Goal: Information Seeking & Learning: Learn about a topic

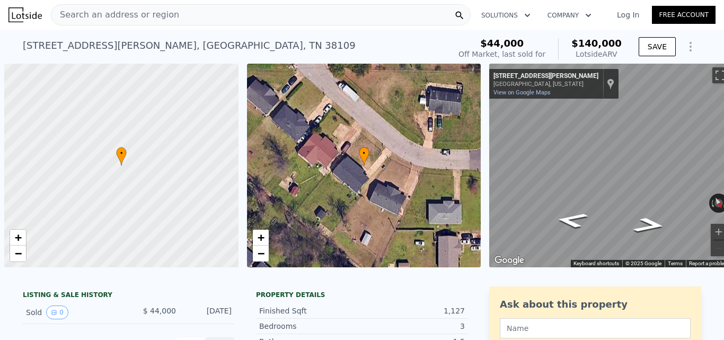
scroll to position [0, 4]
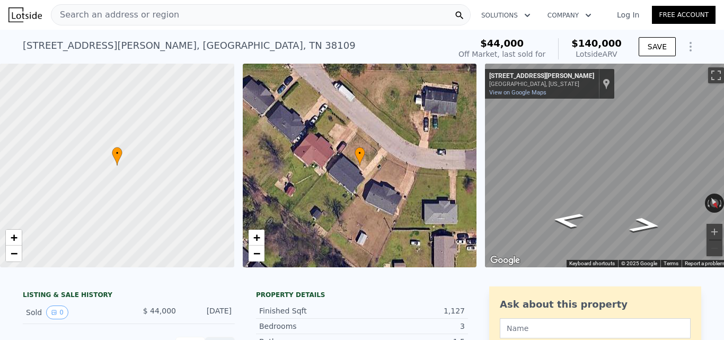
click at [183, 18] on div "Search an address or region" at bounding box center [261, 14] width 420 height 21
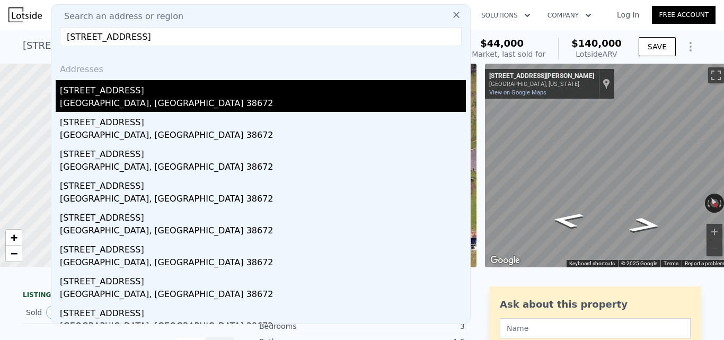
type input "[STREET_ADDRESS]"
click at [203, 88] on div "[STREET_ADDRESS]" at bounding box center [263, 88] width 406 height 17
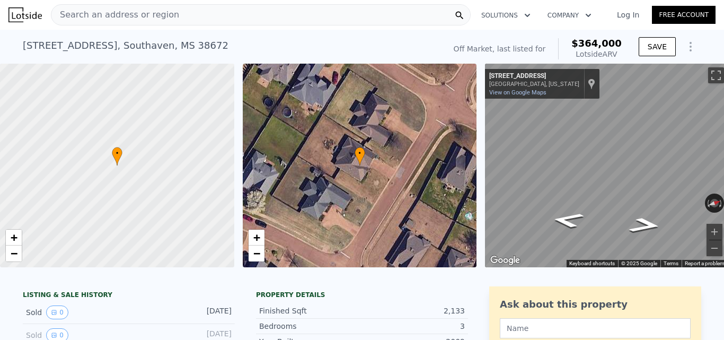
click at [239, 17] on div "Search an address or region" at bounding box center [261, 14] width 420 height 21
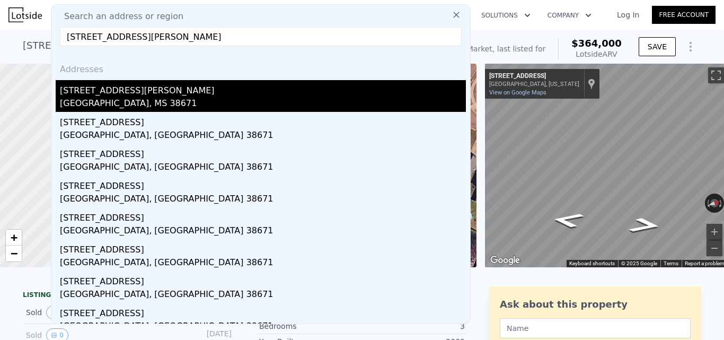
type input "[STREET_ADDRESS][PERSON_NAME]"
click at [229, 93] on div "[STREET_ADDRESS][PERSON_NAME]" at bounding box center [263, 88] width 406 height 17
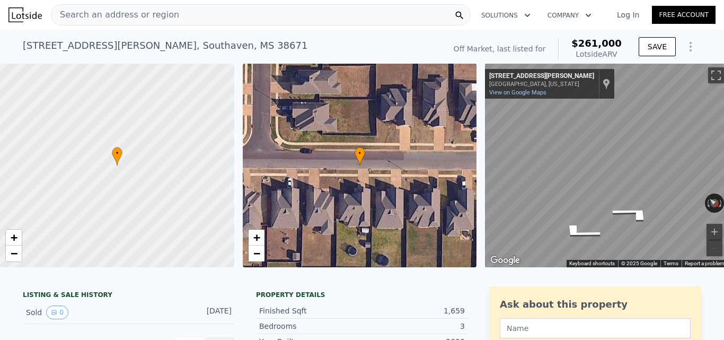
click at [190, 23] on div "Search an address or region" at bounding box center [261, 14] width 420 height 21
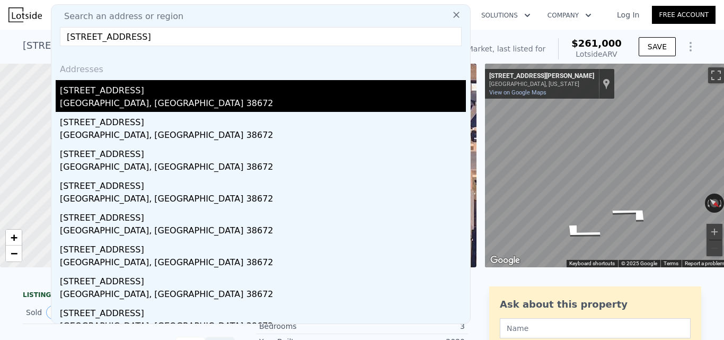
type input "[STREET_ADDRESS]"
click at [279, 103] on div "[GEOGRAPHIC_DATA], [GEOGRAPHIC_DATA] 38672" at bounding box center [263, 104] width 406 height 15
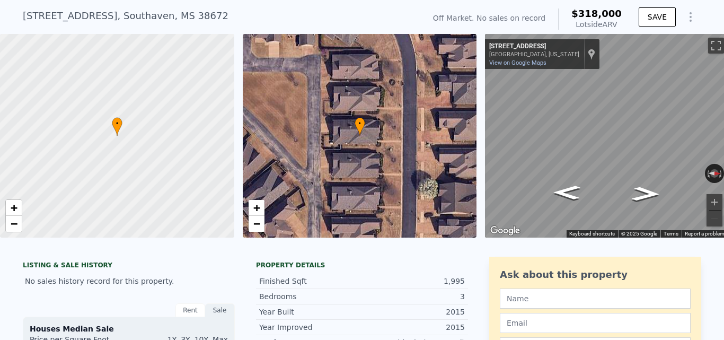
scroll to position [4, 0]
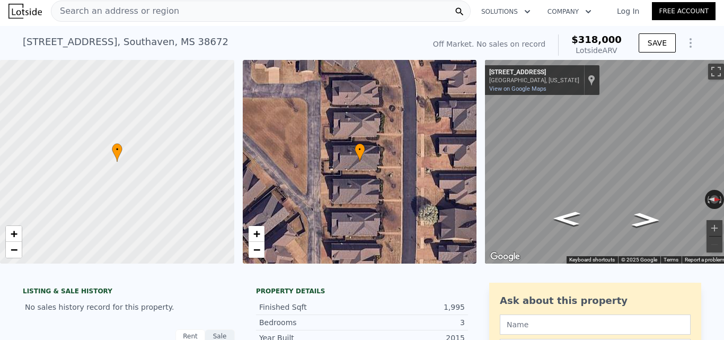
click at [179, 13] on div "Search an address or region" at bounding box center [261, 11] width 420 height 21
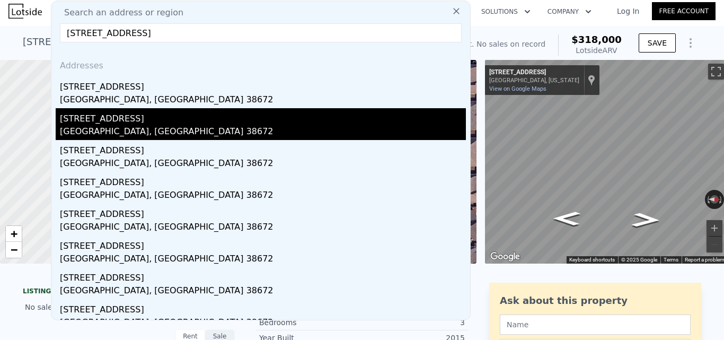
type input "[STREET_ADDRESS]"
click at [166, 124] on div "[STREET_ADDRESS]" at bounding box center [263, 116] width 406 height 17
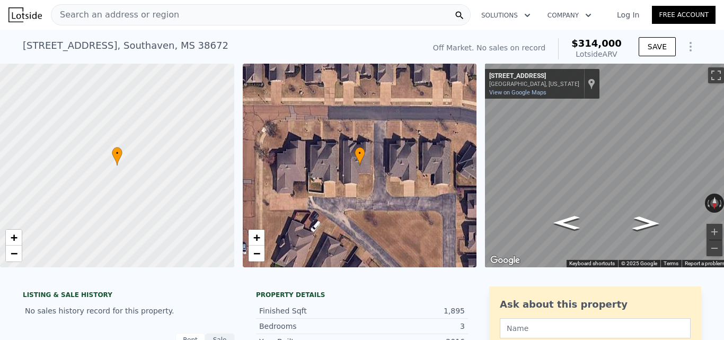
click at [171, 23] on div "Search an address or region" at bounding box center [261, 14] width 420 height 21
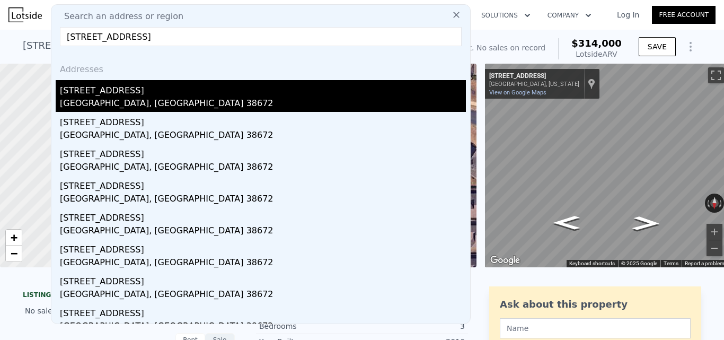
type input "[STREET_ADDRESS]"
click at [79, 101] on div "[GEOGRAPHIC_DATA], [GEOGRAPHIC_DATA] 38672" at bounding box center [263, 104] width 406 height 15
type input "2074"
type input "9583.2"
type input "$ 318,000"
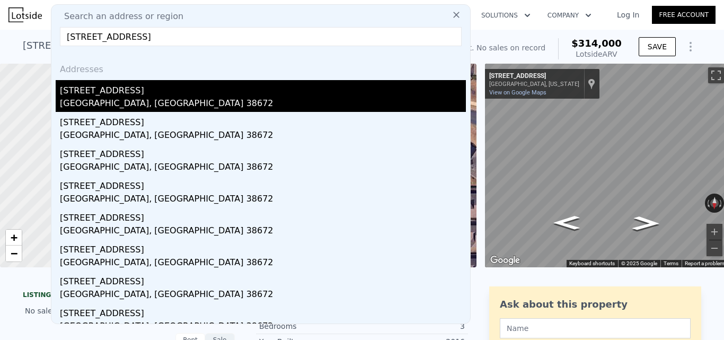
type input "$ 29,999"
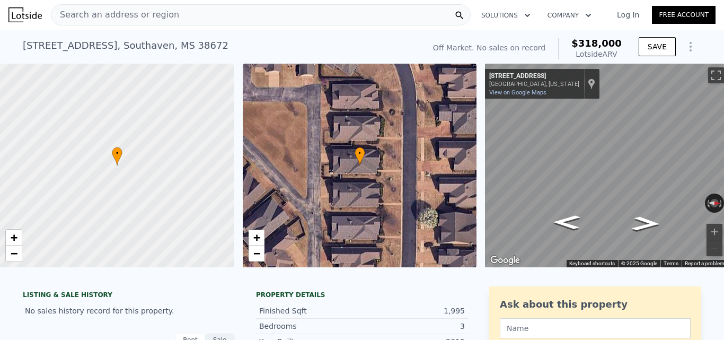
click at [158, 24] on div "Search an address or region Solutions Company Open main menu Log In Free Account" at bounding box center [361, 14] width 707 height 25
click at [165, 17] on div "Search an address or region" at bounding box center [261, 14] width 420 height 21
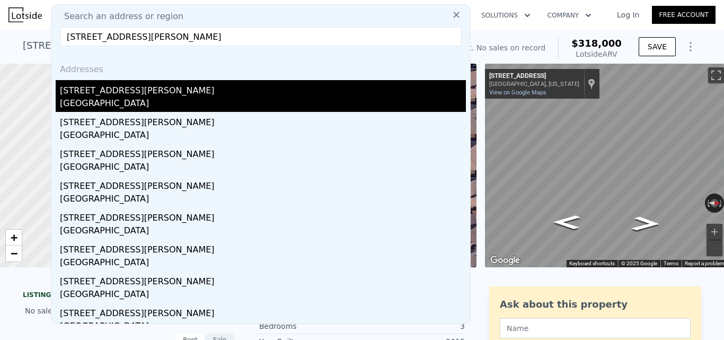
type input "[STREET_ADDRESS][PERSON_NAME]"
click at [184, 94] on div "[STREET_ADDRESS][PERSON_NAME]" at bounding box center [263, 88] width 406 height 17
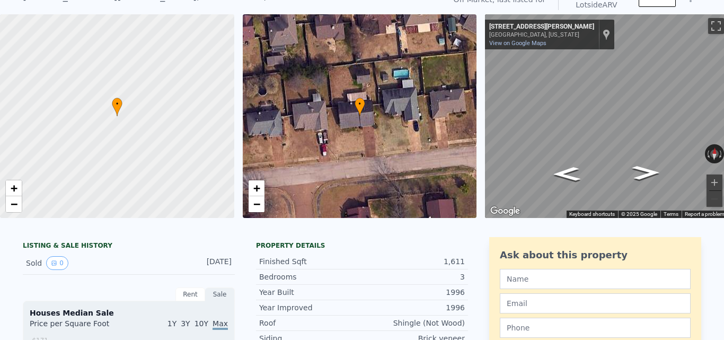
scroll to position [4, 0]
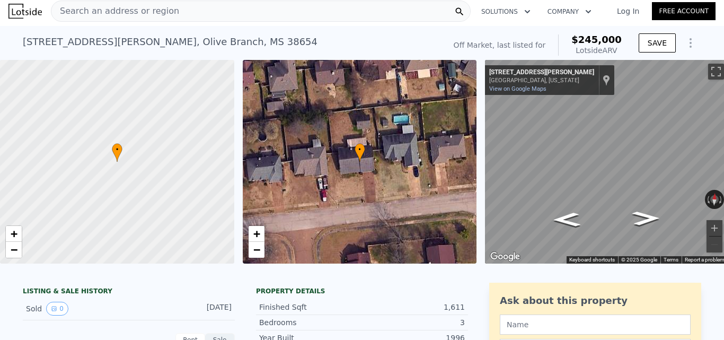
click at [240, 13] on div "Search an address or region" at bounding box center [261, 11] width 420 height 21
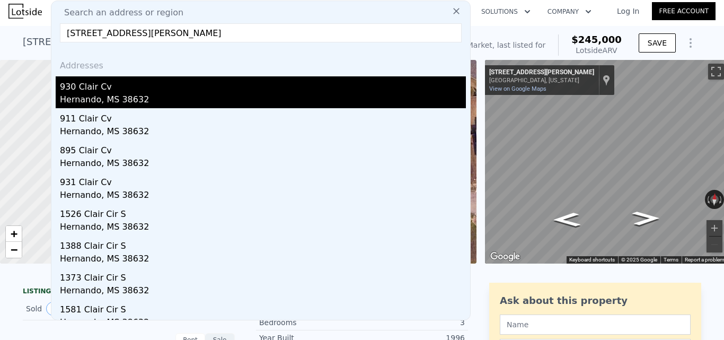
type input "[STREET_ADDRESS][PERSON_NAME]"
click at [138, 91] on div "930 Clair Cv" at bounding box center [263, 84] width 406 height 17
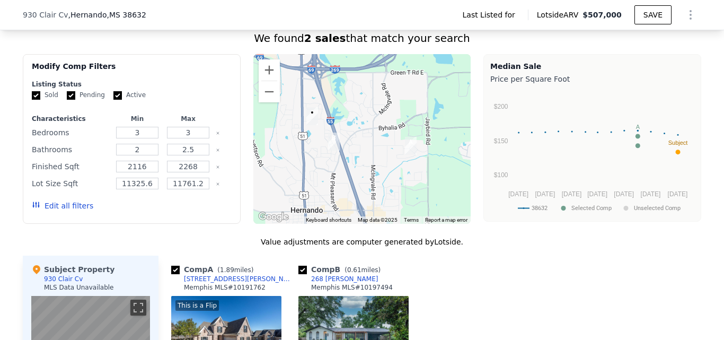
scroll to position [636, 0]
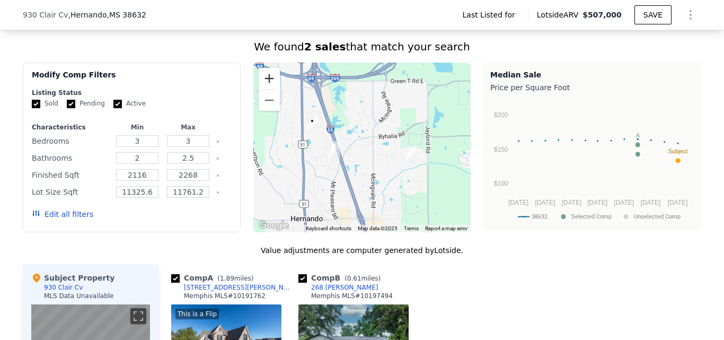
click at [261, 77] on button "Zoom in" at bounding box center [269, 78] width 21 height 21
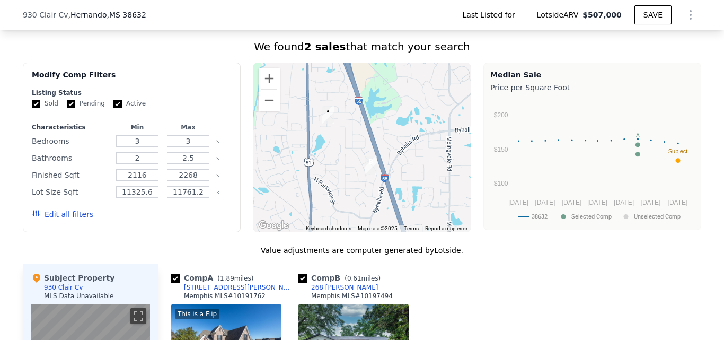
drag, startPoint x: 342, startPoint y: 155, endPoint x: 409, endPoint y: 160, distance: 68.0
click at [409, 160] on div at bounding box center [362, 148] width 218 height 170
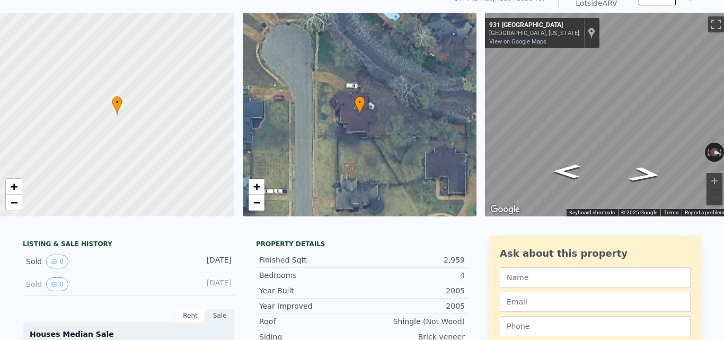
scroll to position [4, 0]
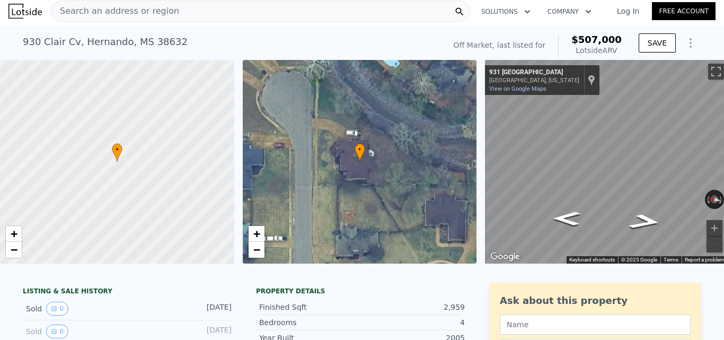
click at [238, 20] on div "Search an address or region" at bounding box center [261, 11] width 420 height 21
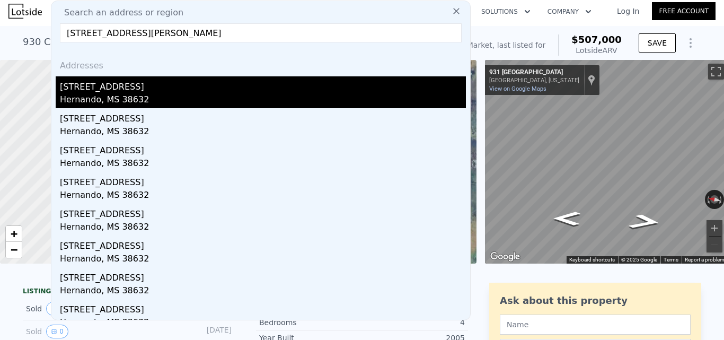
type input "[STREET_ADDRESS][PERSON_NAME]"
click at [233, 102] on div "Hernando, MS 38632" at bounding box center [263, 100] width 406 height 15
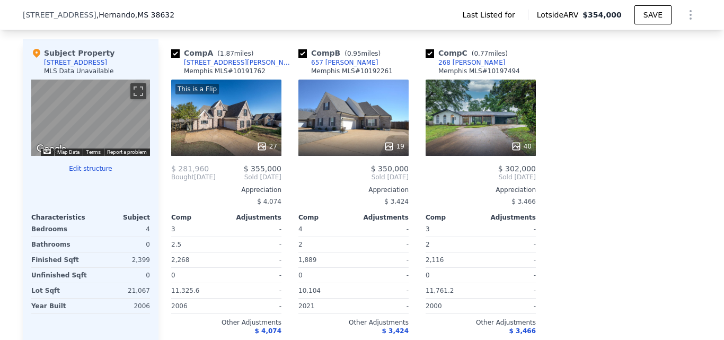
scroll to position [851, 0]
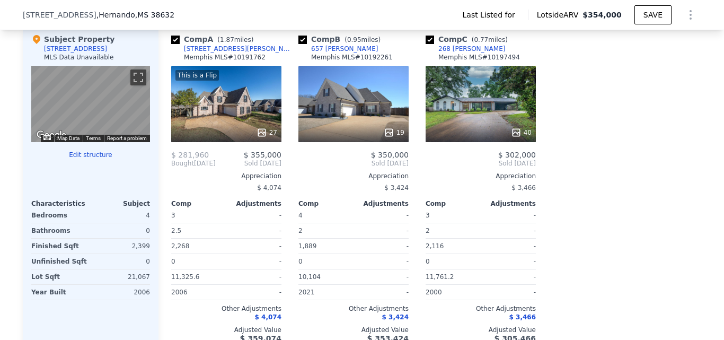
click at [94, 159] on button "Edit structure" at bounding box center [90, 154] width 119 height 8
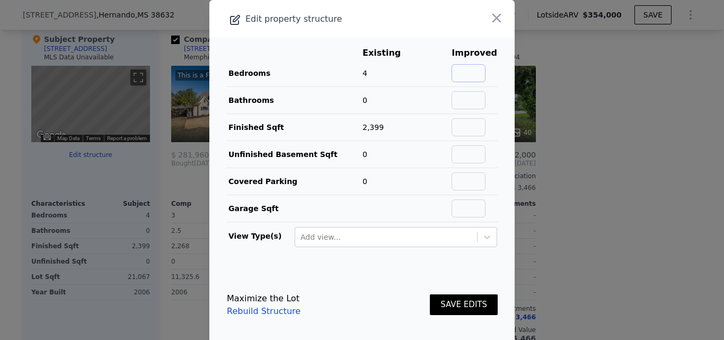
click at [468, 78] on input "text" at bounding box center [468, 73] width 34 height 18
type input "5"
click at [476, 97] on input "text" at bounding box center [468, 100] width 34 height 18
type input "3"
click at [460, 303] on button "SAVE EDITS" at bounding box center [464, 304] width 68 height 21
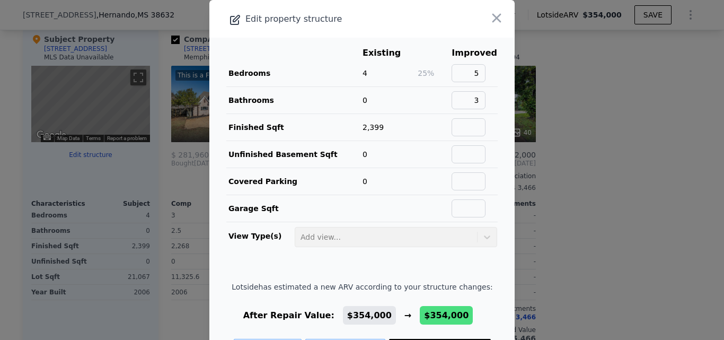
scroll to position [44, 0]
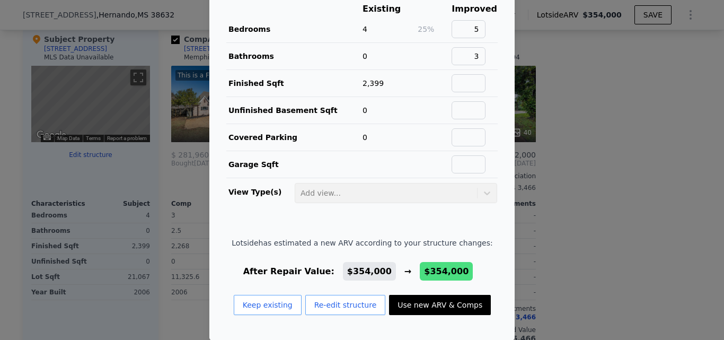
click at [458, 297] on button "Use new ARV & Comps" at bounding box center [440, 305] width 102 height 20
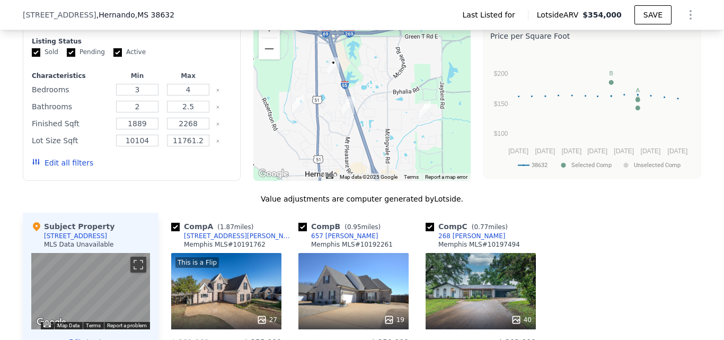
scroll to position [639, 0]
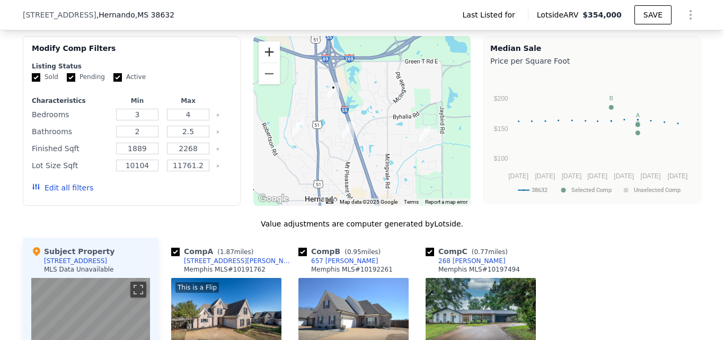
click at [270, 55] on button "Zoom in" at bounding box center [269, 51] width 21 height 21
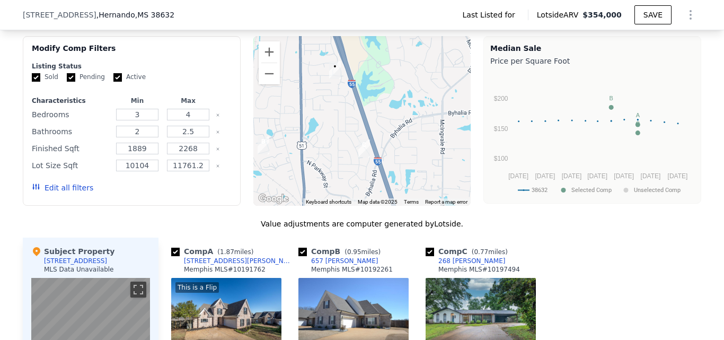
drag, startPoint x: 374, startPoint y: 128, endPoint x: 406, endPoint y: 129, distance: 31.8
click at [406, 129] on div at bounding box center [362, 121] width 218 height 170
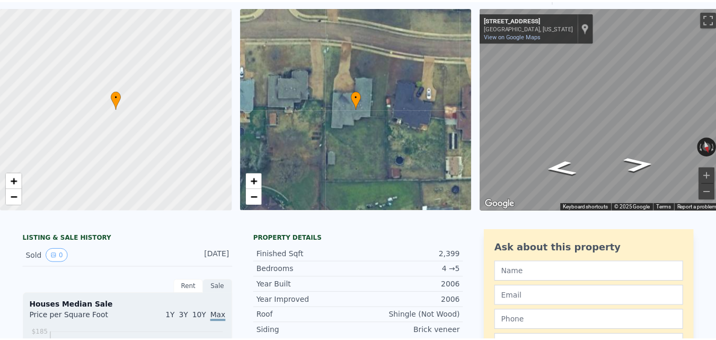
scroll to position [4, 0]
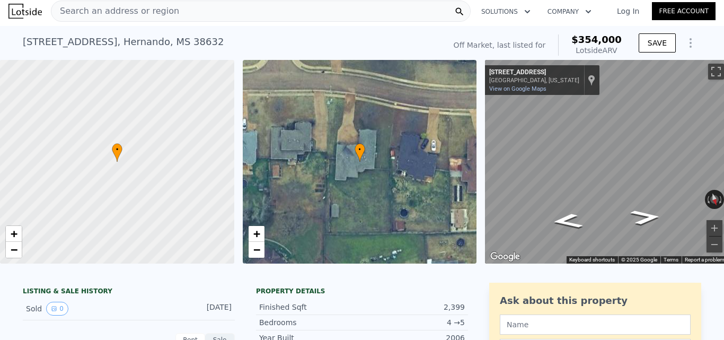
click at [221, 15] on div "Search an address or region" at bounding box center [261, 11] width 420 height 21
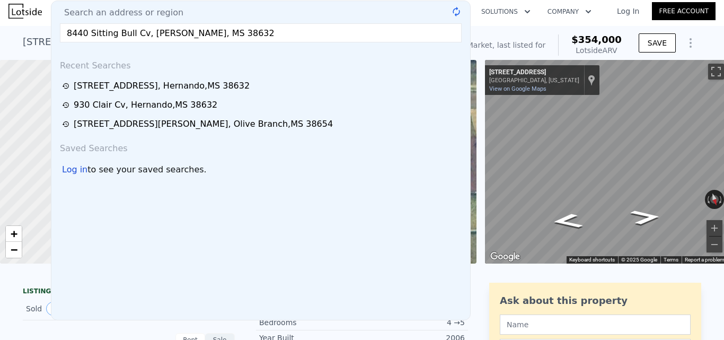
drag, startPoint x: 237, startPoint y: 36, endPoint x: 204, endPoint y: 34, distance: 32.9
click at [204, 34] on input "8440 Sitting Bull Cv, [PERSON_NAME], MS 38632" at bounding box center [261, 32] width 402 height 19
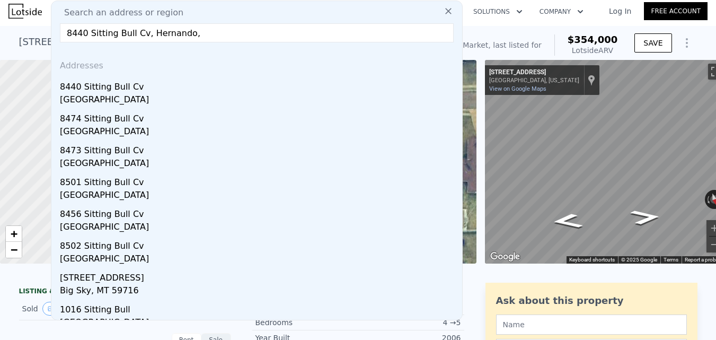
click at [199, 31] on input "8440 Sitting Bull Cv, Hernando," at bounding box center [257, 32] width 394 height 19
click at [198, 31] on input "8440 Sitting Bull Cv, Hernando," at bounding box center [257, 32] width 394 height 19
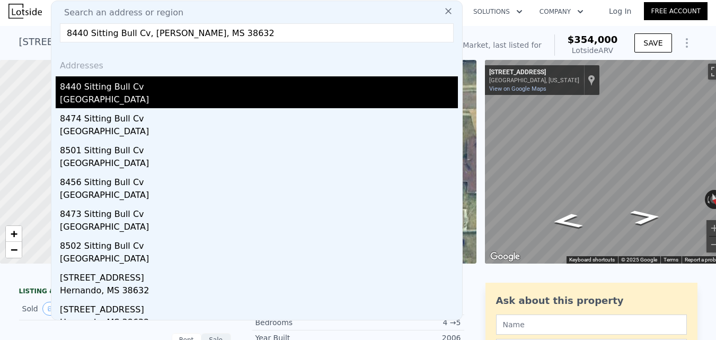
type input "8440 Sitting Bull Cv, [PERSON_NAME], MS 38632"
click at [204, 99] on div "[GEOGRAPHIC_DATA]" at bounding box center [259, 100] width 398 height 15
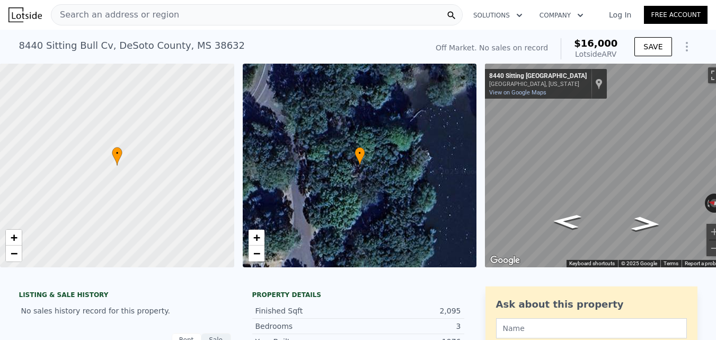
click at [231, 19] on div "Search an address or region" at bounding box center [257, 14] width 412 height 21
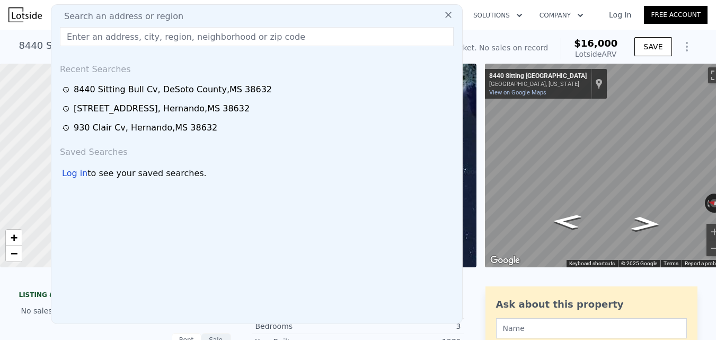
type input "8440 Sitting Bull Cv, [PERSON_NAME], MS 38632"
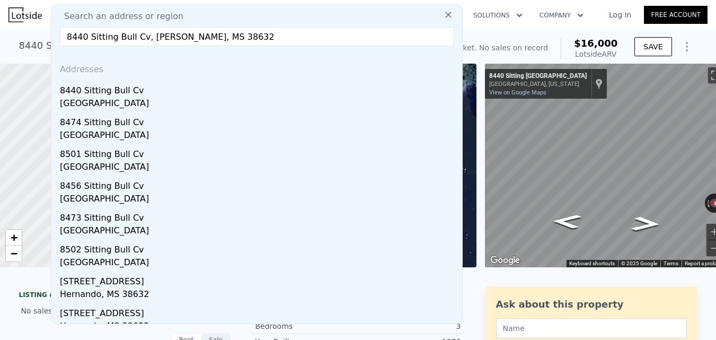
click at [39, 47] on div "8440 Sitting Bull Cv , [GEOGRAPHIC_DATA]" at bounding box center [132, 45] width 226 height 15
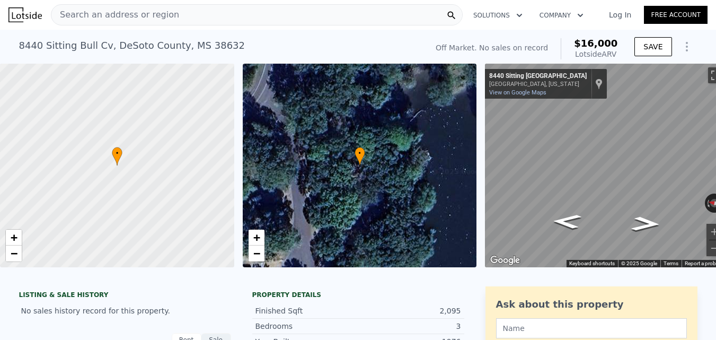
click at [164, 17] on span "Search an address or region" at bounding box center [115, 14] width 128 height 13
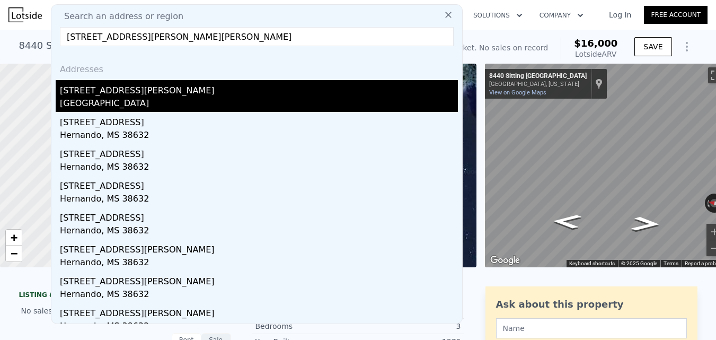
type input "[STREET_ADDRESS][PERSON_NAME][PERSON_NAME]"
click at [155, 96] on div "[STREET_ADDRESS][PERSON_NAME]" at bounding box center [259, 88] width 398 height 17
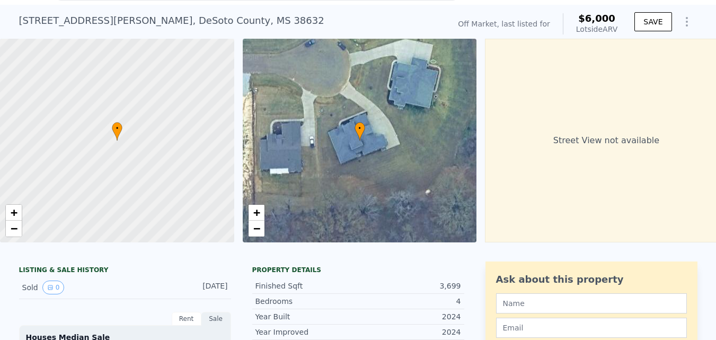
scroll to position [4, 0]
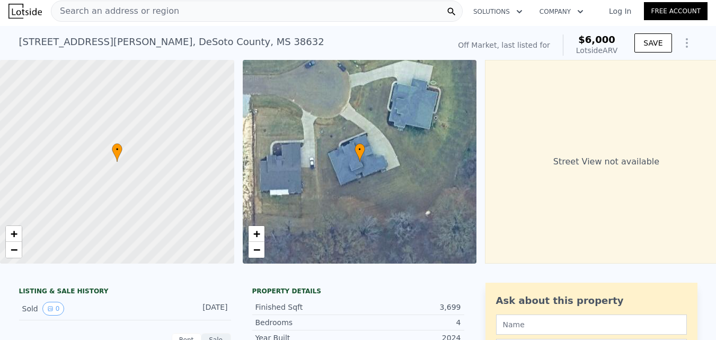
click at [240, 16] on div "Search an address or region" at bounding box center [257, 11] width 412 height 21
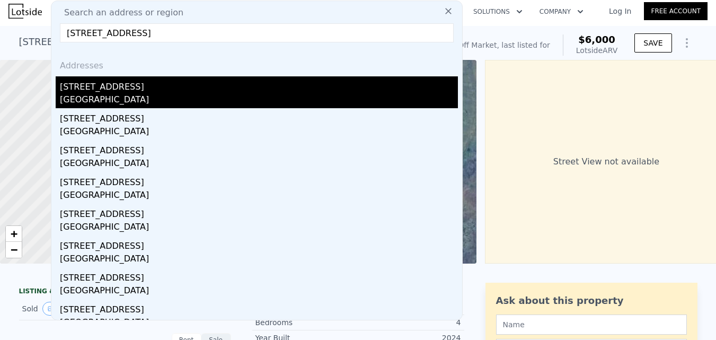
type input "[STREET_ADDRESS]"
click at [249, 82] on div "[STREET_ADDRESS]" at bounding box center [259, 84] width 398 height 17
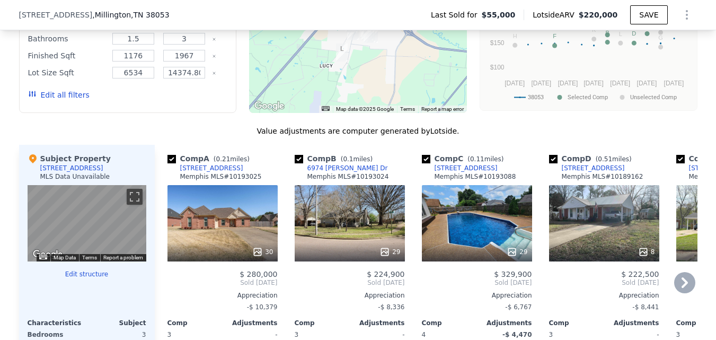
scroll to position [848, 0]
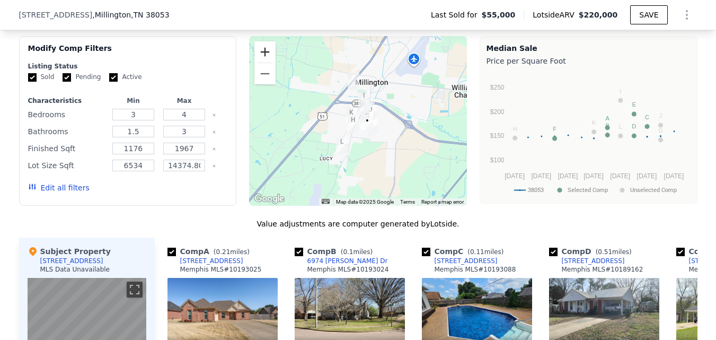
click at [259, 63] on button "Zoom in" at bounding box center [264, 51] width 21 height 21
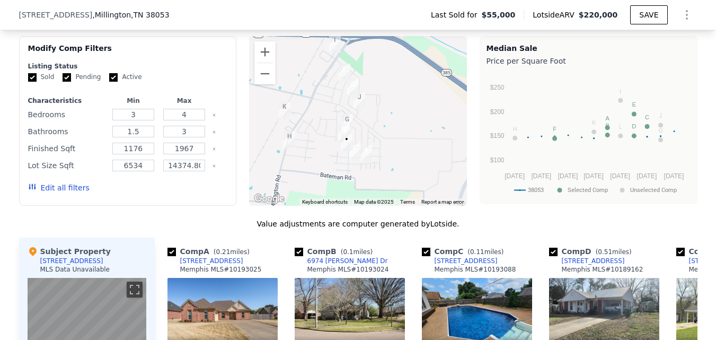
drag, startPoint x: 430, startPoint y: 122, endPoint x: 368, endPoint y: 107, distance: 63.3
click at [368, 107] on div at bounding box center [358, 121] width 218 height 170
click at [263, 63] on button "Zoom in" at bounding box center [264, 51] width 21 height 21
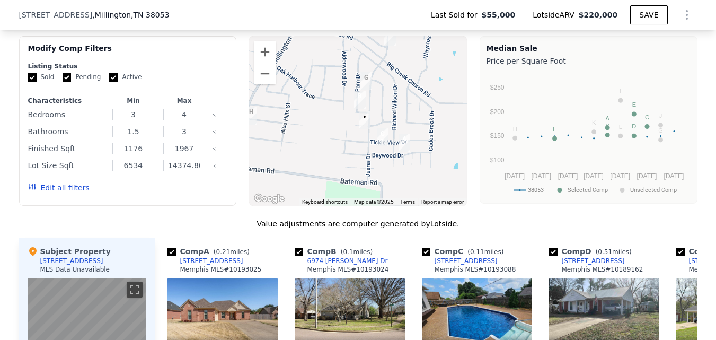
drag, startPoint x: 353, startPoint y: 138, endPoint x: 393, endPoint y: 87, distance: 65.3
click at [393, 87] on div at bounding box center [358, 121] width 218 height 170
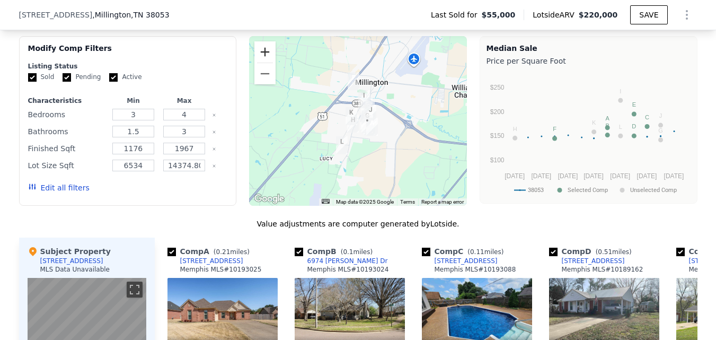
click at [266, 63] on button "Zoom in" at bounding box center [264, 51] width 21 height 21
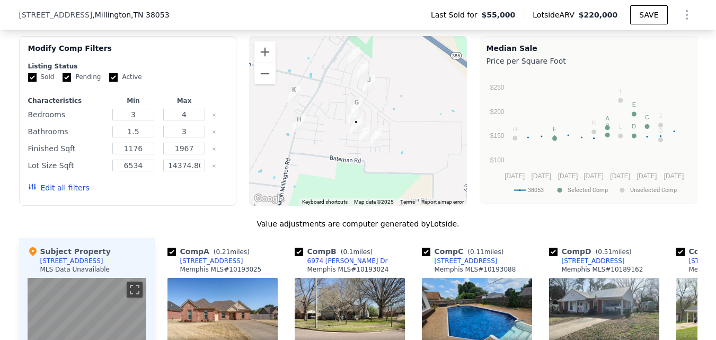
drag, startPoint x: 341, startPoint y: 128, endPoint x: 299, endPoint y: 96, distance: 52.2
click at [299, 96] on div at bounding box center [358, 121] width 218 height 170
click at [263, 58] on button "Zoom in" at bounding box center [264, 51] width 21 height 21
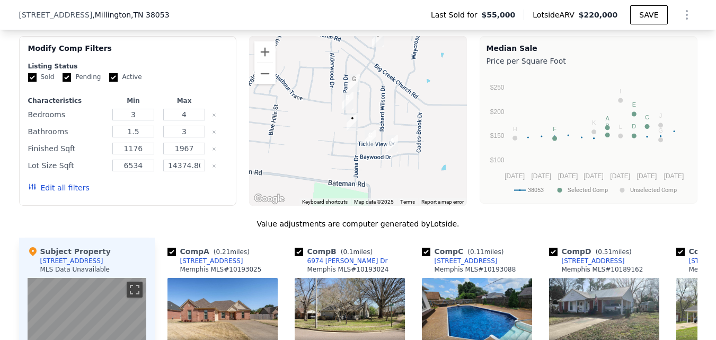
drag, startPoint x: 344, startPoint y: 111, endPoint x: 341, endPoint y: 74, distance: 37.2
click at [342, 92] on img "6974 Pam Dr" at bounding box center [348, 101] width 12 height 18
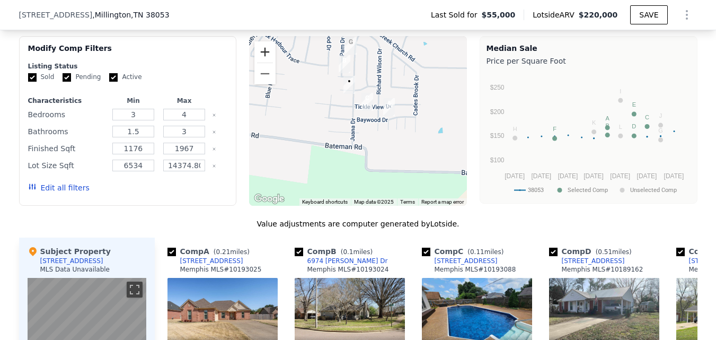
click at [267, 55] on button "Zoom in" at bounding box center [264, 51] width 21 height 21
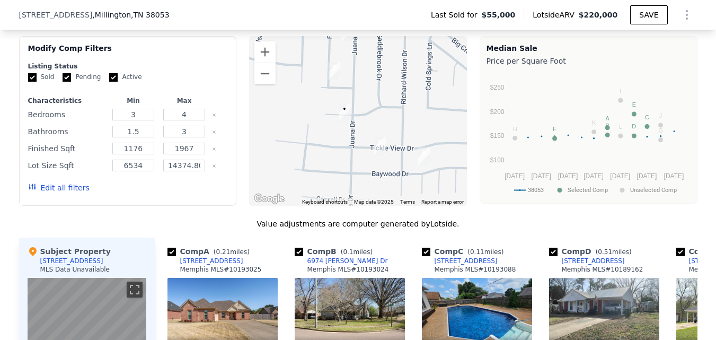
drag, startPoint x: 329, startPoint y: 65, endPoint x: 333, endPoint y: 126, distance: 61.0
click at [333, 126] on div at bounding box center [358, 121] width 218 height 170
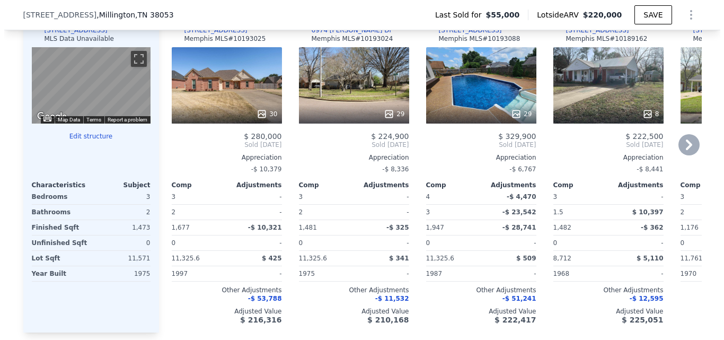
scroll to position [1059, 0]
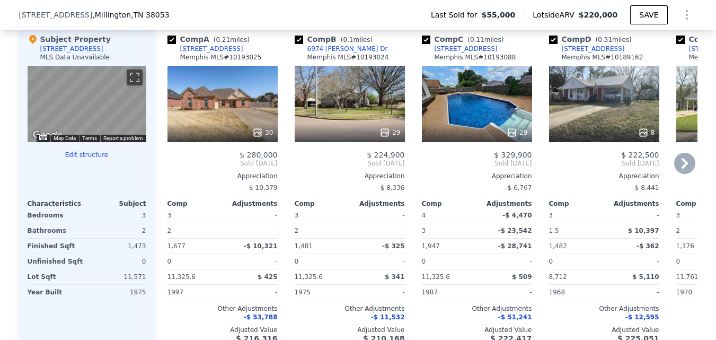
click at [347, 118] on div "29" at bounding box center [350, 104] width 110 height 76
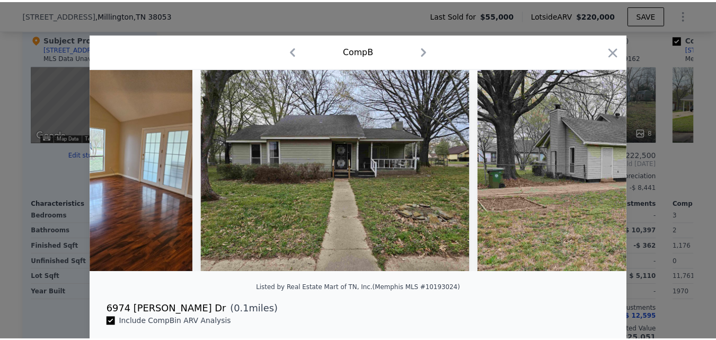
scroll to position [0, 5262]
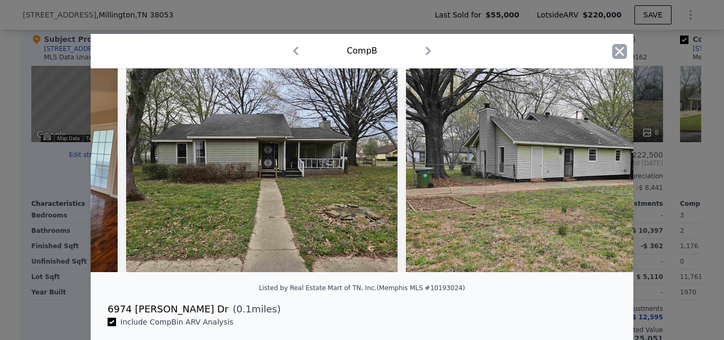
click at [614, 47] on icon "button" at bounding box center [619, 51] width 15 height 15
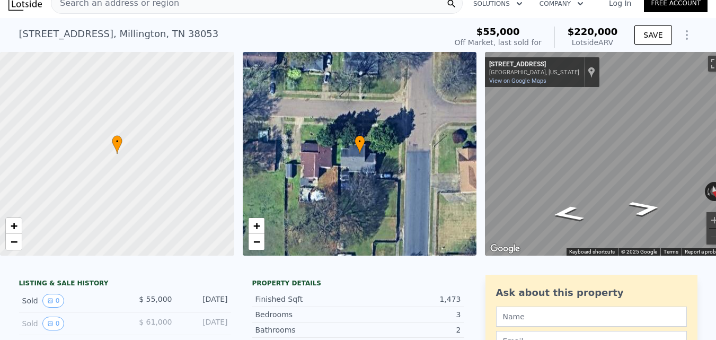
scroll to position [4, 0]
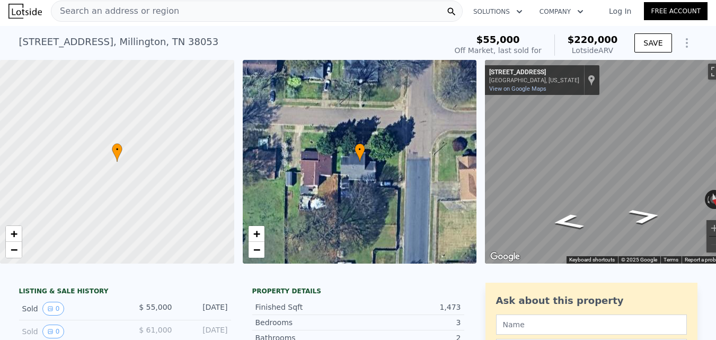
click at [238, 13] on div "Search an address or region" at bounding box center [257, 11] width 412 height 21
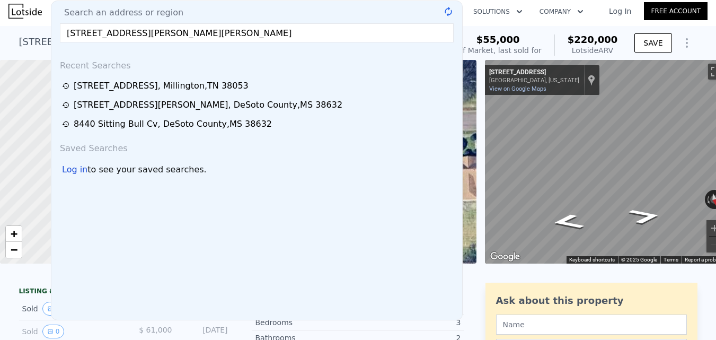
type input "[STREET_ADDRESS][PERSON_NAME][PERSON_NAME]"
